Goal: Obtain resource: Obtain resource

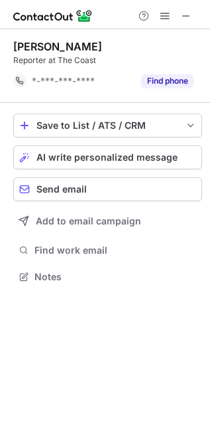
scroll to position [267, 210]
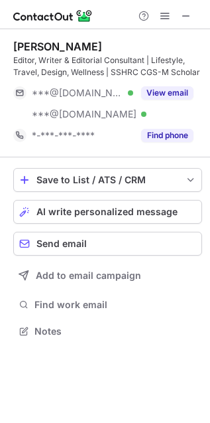
scroll to position [322, 210]
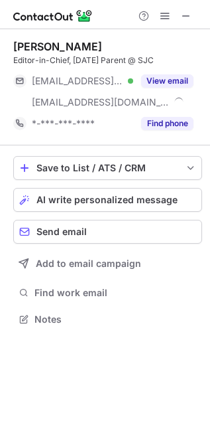
scroll to position [309, 210]
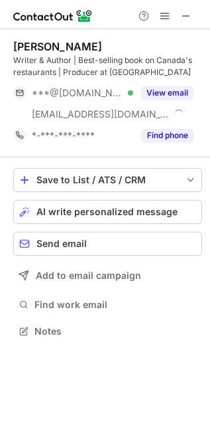
scroll to position [322, 210]
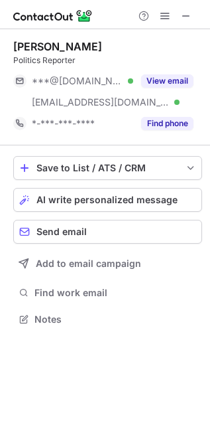
scroll to position [309, 210]
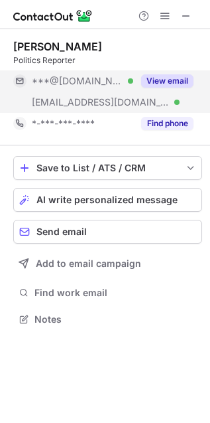
click at [165, 88] on div "View email" at bounding box center [163, 80] width 60 height 21
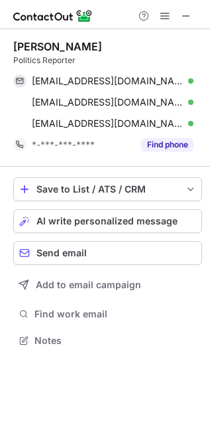
scroll to position [330, 210]
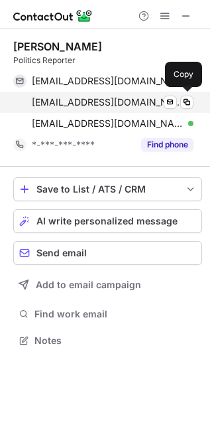
click at [178, 105] on div "rrayner@timesfreepress.com Verified" at bounding box center [113, 102] width 162 height 12
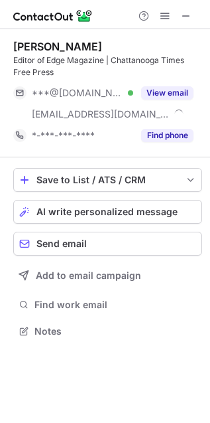
scroll to position [322, 210]
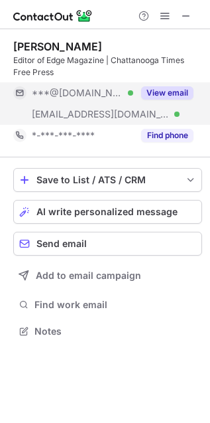
click at [168, 92] on button "View email" at bounding box center [167, 92] width 52 height 13
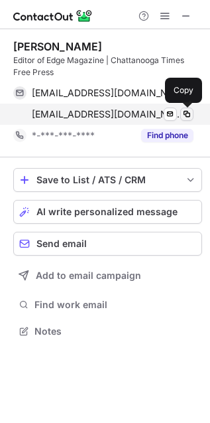
click at [182, 113] on span at bounding box center [187, 114] width 11 height 11
drag, startPoint x: 176, startPoint y: 113, endPoint x: 191, endPoint y: 112, distance: 15.3
click at [191, 112] on div "[EMAIL_ADDRESS][DOMAIN_NAME] Verified Send email Copy" at bounding box center [103, 113] width 180 height 21
click at [191, 113] on span at bounding box center [187, 114] width 11 height 11
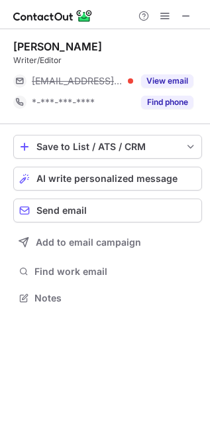
scroll to position [288, 210]
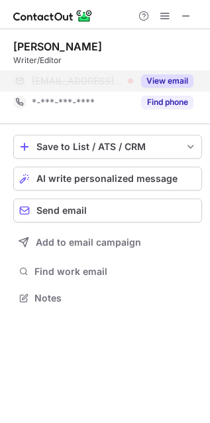
click at [159, 84] on button "View email" at bounding box center [167, 80] width 52 height 13
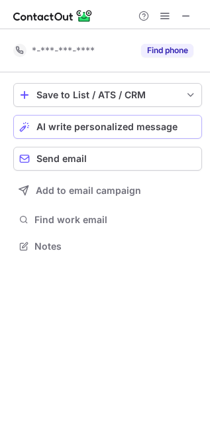
scroll to position [237, 210]
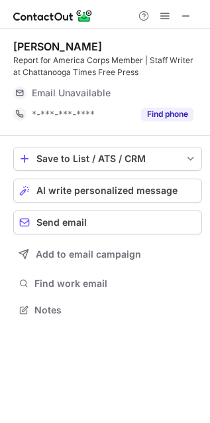
scroll to position [301, 210]
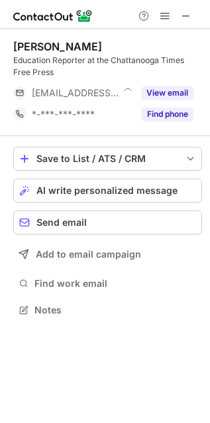
scroll to position [301, 210]
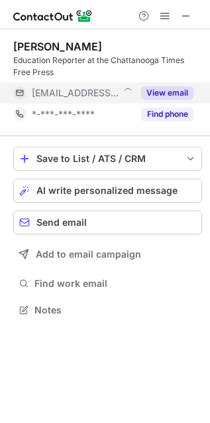
click at [173, 87] on button "View email" at bounding box center [167, 92] width 52 height 13
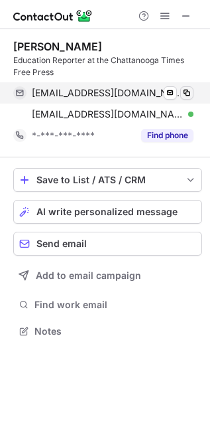
scroll to position [322, 210]
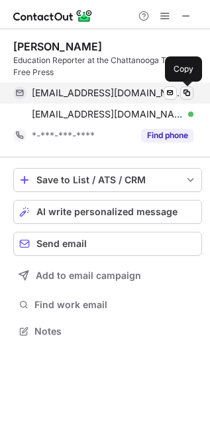
click at [185, 92] on span at bounding box center [187, 93] width 11 height 11
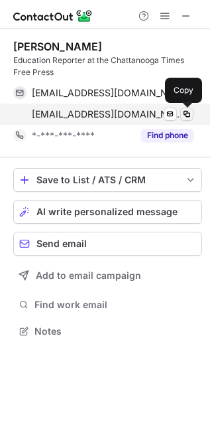
click at [182, 113] on span at bounding box center [187, 114] width 11 height 11
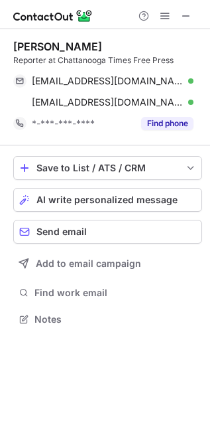
scroll to position [309, 210]
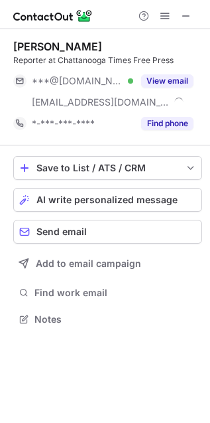
scroll to position [309, 210]
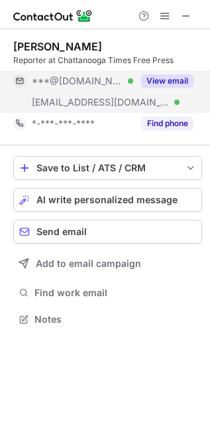
click at [182, 76] on button "View email" at bounding box center [167, 80] width 52 height 13
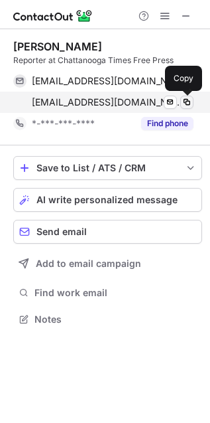
click at [184, 103] on span at bounding box center [187, 102] width 11 height 11
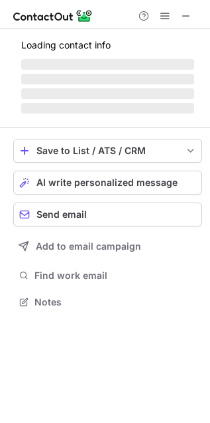
scroll to position [309, 210]
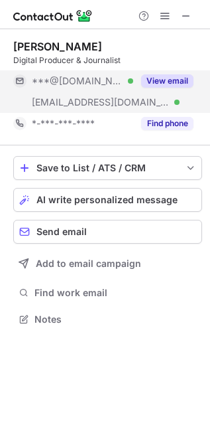
click at [165, 83] on button "View email" at bounding box center [167, 80] width 52 height 13
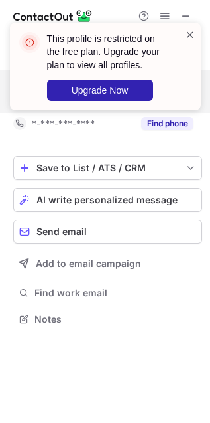
click at [193, 31] on span at bounding box center [190, 34] width 11 height 13
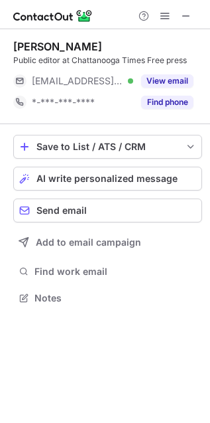
scroll to position [288, 210]
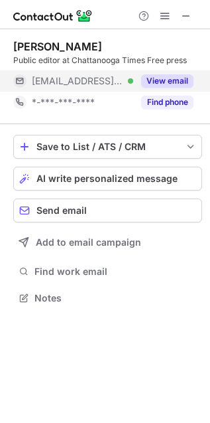
click at [172, 79] on button "View email" at bounding box center [167, 80] width 52 height 13
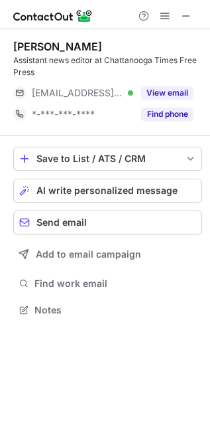
scroll to position [301, 210]
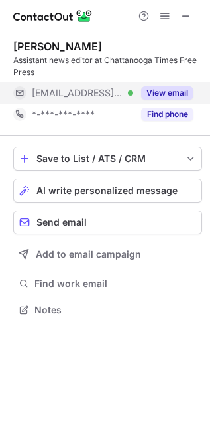
click at [166, 90] on button "View email" at bounding box center [167, 92] width 52 height 13
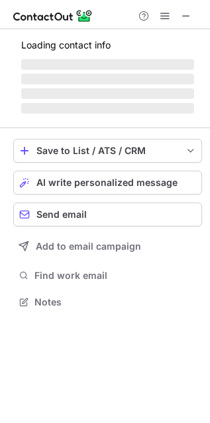
scroll to position [309, 210]
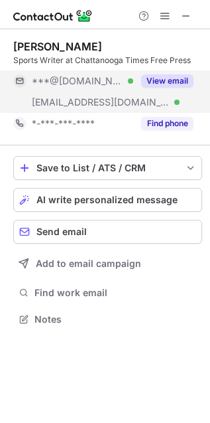
click at [163, 77] on button "View email" at bounding box center [167, 80] width 52 height 13
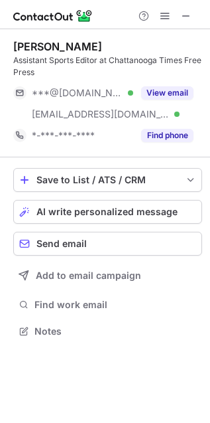
scroll to position [322, 210]
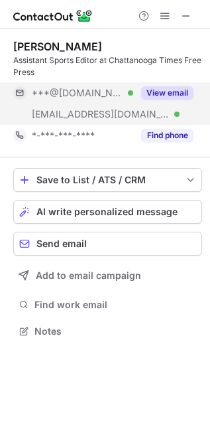
click at [165, 92] on button "View email" at bounding box center [167, 92] width 52 height 13
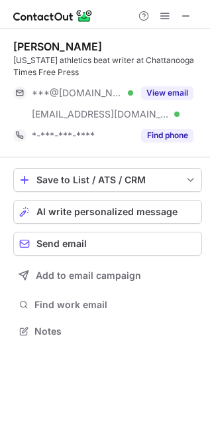
scroll to position [322, 210]
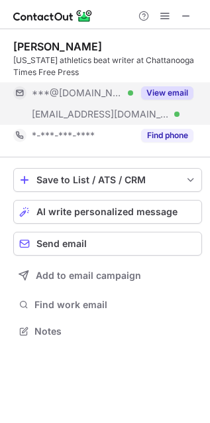
click at [167, 98] on button "View email" at bounding box center [167, 92] width 52 height 13
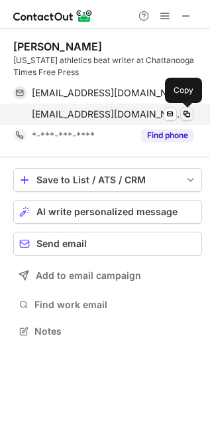
click at [183, 116] on span at bounding box center [187, 114] width 11 height 11
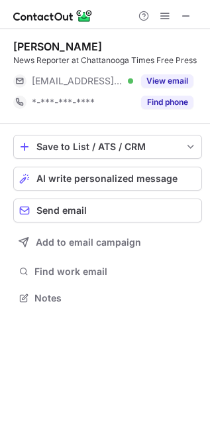
scroll to position [288, 210]
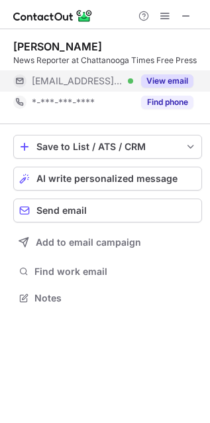
click at [172, 84] on button "View email" at bounding box center [167, 80] width 52 height 13
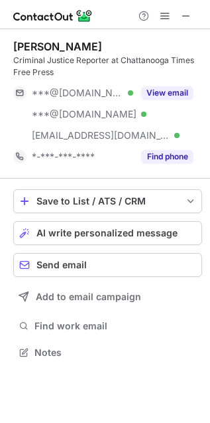
scroll to position [343, 210]
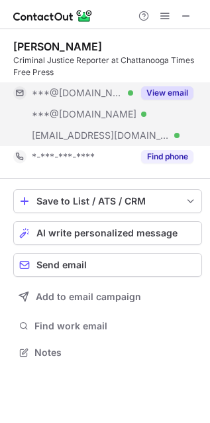
click at [165, 100] on div "View email" at bounding box center [163, 92] width 60 height 21
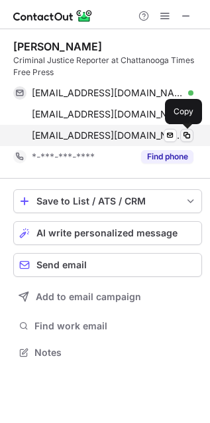
click at [190, 137] on span at bounding box center [187, 135] width 11 height 11
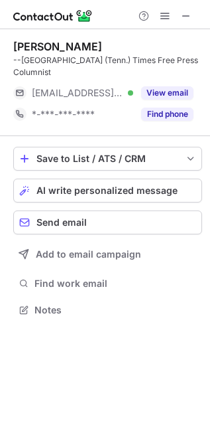
scroll to position [301, 210]
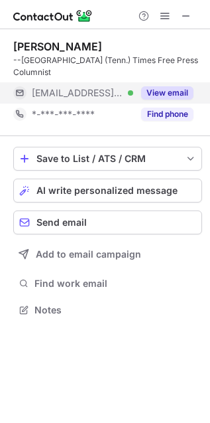
click at [159, 90] on button "View email" at bounding box center [167, 92] width 52 height 13
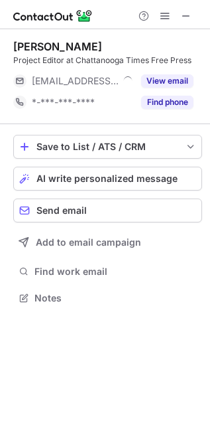
scroll to position [6, 6]
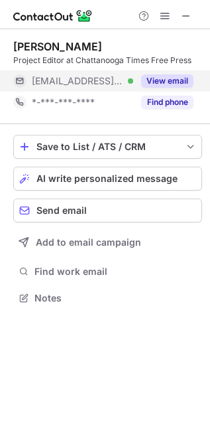
click at [151, 83] on button "View email" at bounding box center [167, 80] width 52 height 13
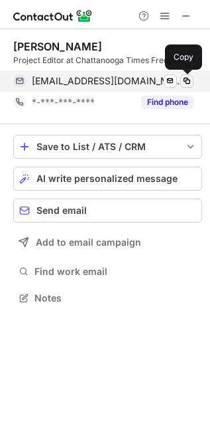
click at [191, 76] on span at bounding box center [187, 81] width 11 height 11
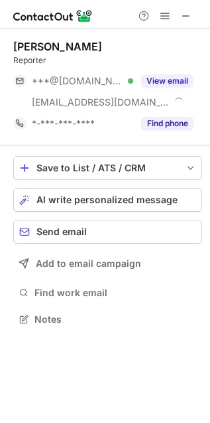
scroll to position [309, 210]
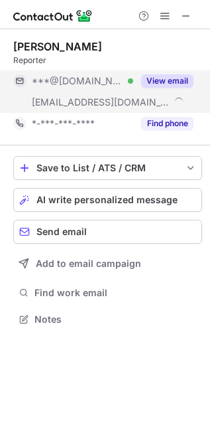
click at [174, 84] on button "View email" at bounding box center [167, 80] width 52 height 13
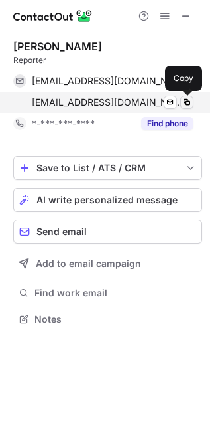
click at [188, 103] on span at bounding box center [187, 102] width 11 height 11
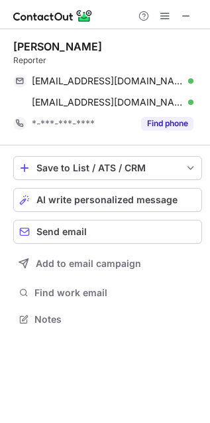
scroll to position [309, 210]
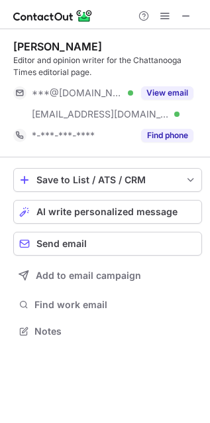
scroll to position [322, 210]
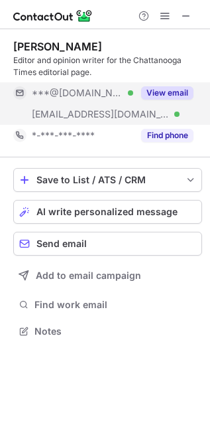
click at [167, 92] on button "View email" at bounding box center [167, 92] width 52 height 13
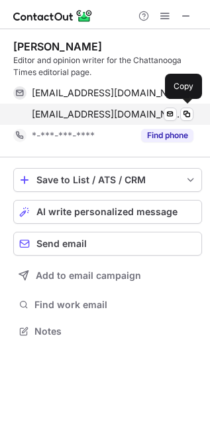
click at [143, 107] on div "bsessoms@timesfreepress.com Verified Send email Copy" at bounding box center [103, 113] width 180 height 21
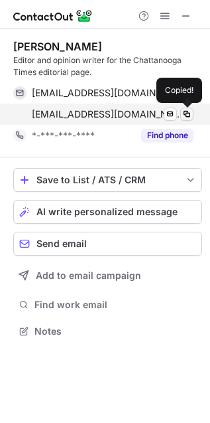
click at [182, 115] on span at bounding box center [187, 114] width 11 height 11
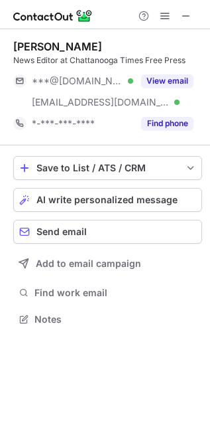
scroll to position [309, 210]
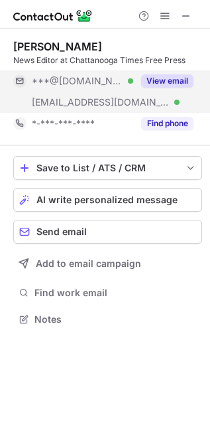
click at [154, 78] on button "View email" at bounding box center [167, 80] width 52 height 13
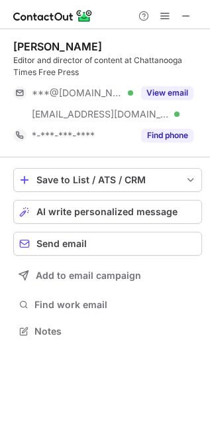
scroll to position [322, 210]
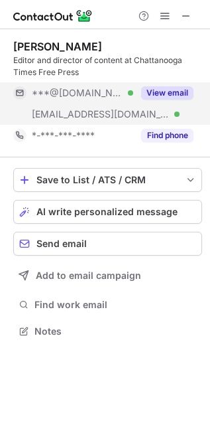
click at [168, 89] on button "View email" at bounding box center [167, 92] width 52 height 13
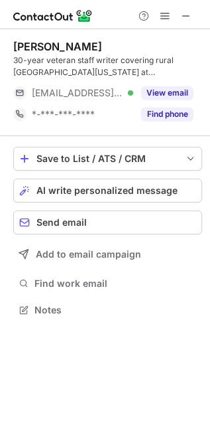
scroll to position [301, 210]
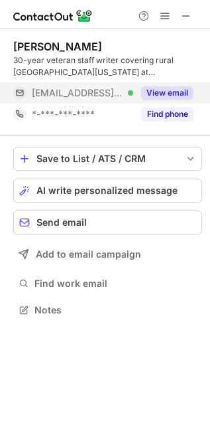
click at [151, 94] on button "View email" at bounding box center [167, 92] width 52 height 13
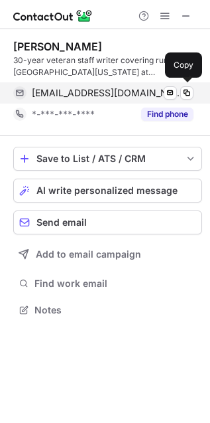
click at [144, 89] on span "[EMAIL_ADDRESS][DOMAIN_NAME]" at bounding box center [108, 93] width 152 height 12
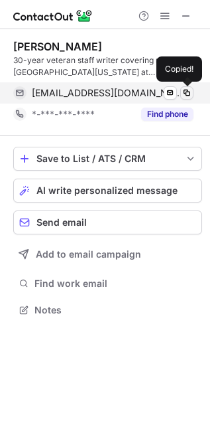
click at [185, 94] on span at bounding box center [187, 93] width 11 height 11
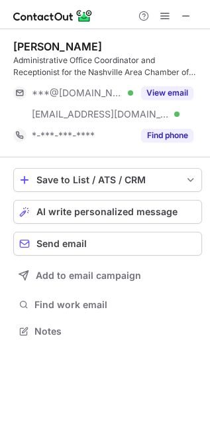
scroll to position [322, 210]
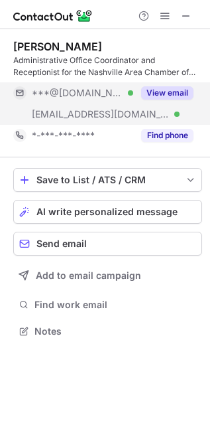
click at [186, 85] on div "View email" at bounding box center [163, 92] width 60 height 21
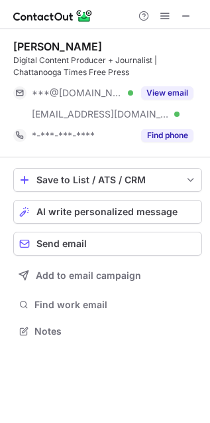
scroll to position [322, 210]
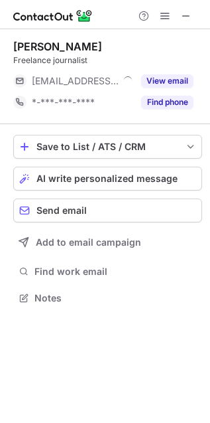
scroll to position [6, 6]
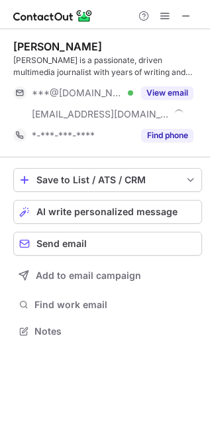
scroll to position [322, 210]
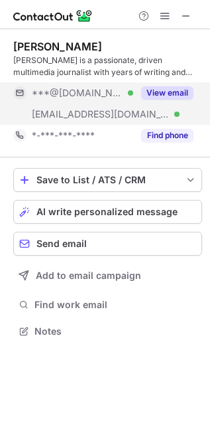
click at [178, 94] on button "View email" at bounding box center [167, 92] width 52 height 13
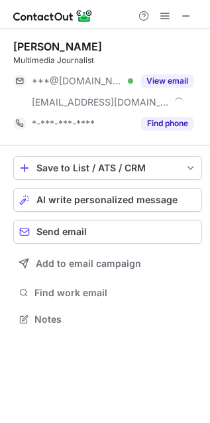
scroll to position [309, 210]
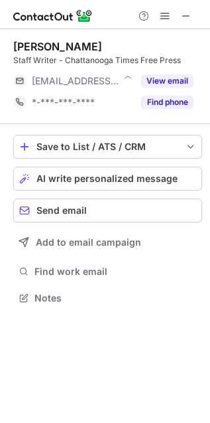
scroll to position [6, 6]
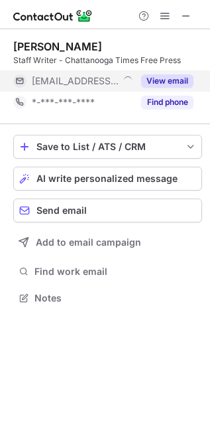
click at [172, 80] on button "View email" at bounding box center [167, 80] width 52 height 13
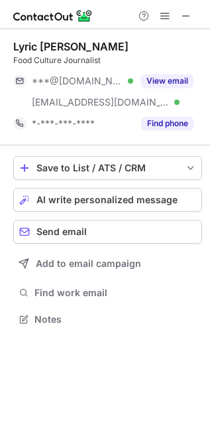
scroll to position [309, 210]
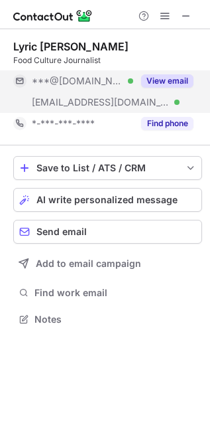
click at [154, 83] on button "View email" at bounding box center [167, 80] width 52 height 13
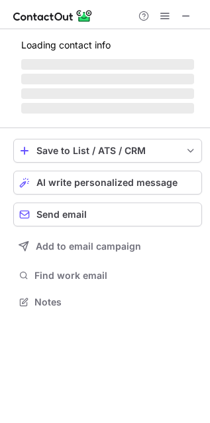
scroll to position [309, 210]
